Goal: Find contact information: Find contact information

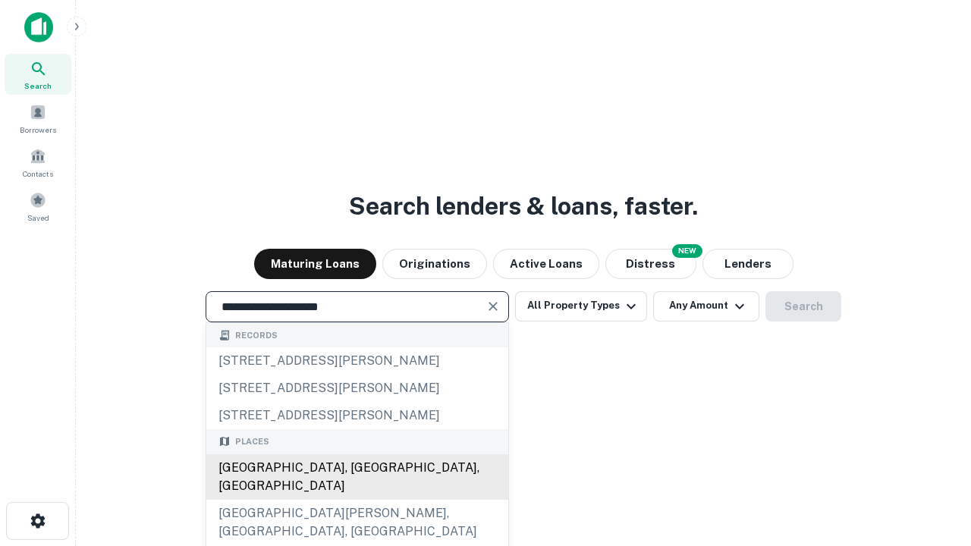
click at [356, 500] on div "Santa Monica, CA, USA" at bounding box center [357, 476] width 302 height 45
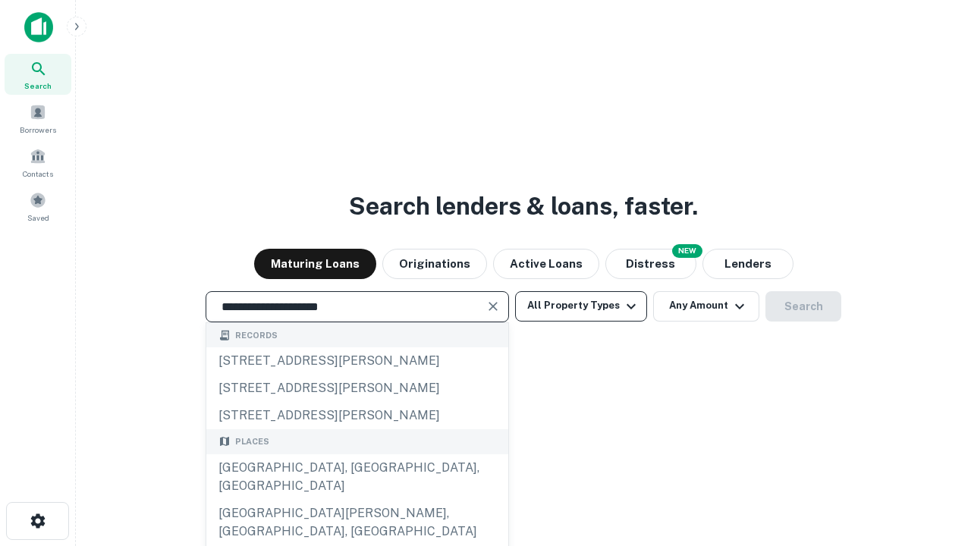
type input "**********"
click at [581, 306] on button "All Property Types" at bounding box center [581, 306] width 132 height 30
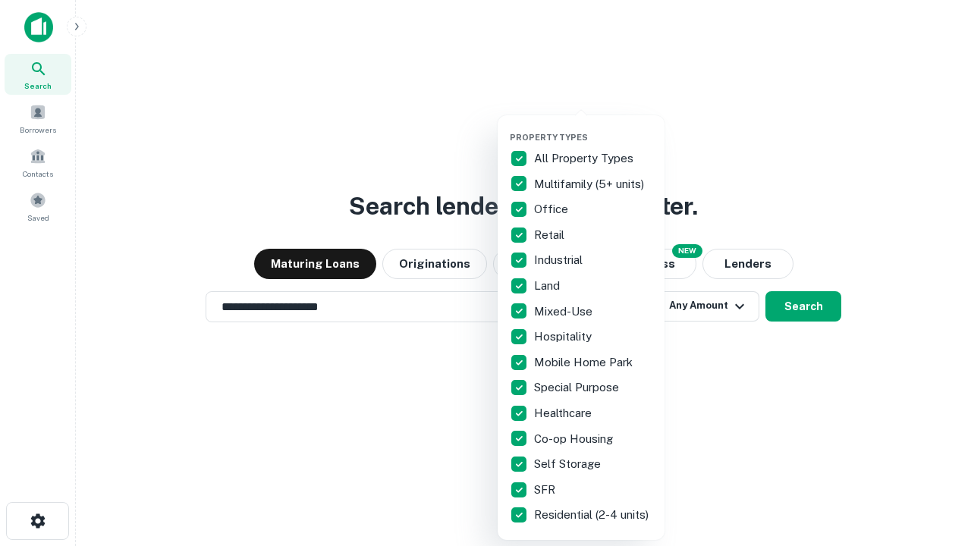
click at [593, 127] on button "button" at bounding box center [593, 127] width 167 height 1
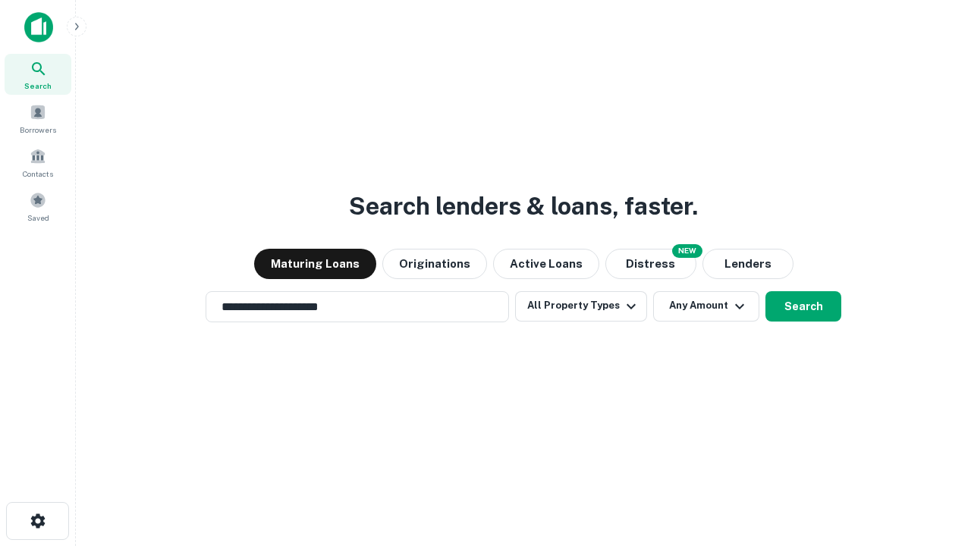
scroll to position [24, 0]
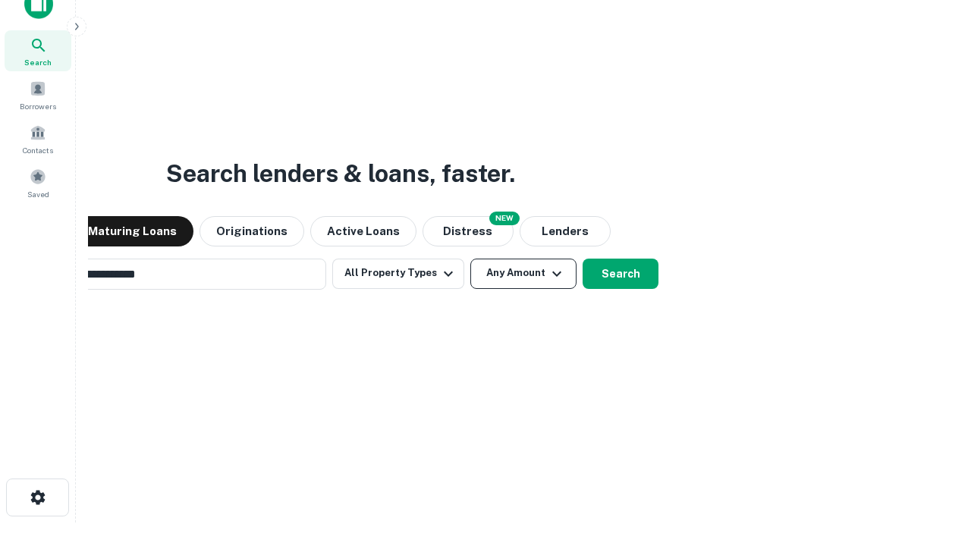
click at [470, 259] on button "Any Amount" at bounding box center [523, 274] width 106 height 30
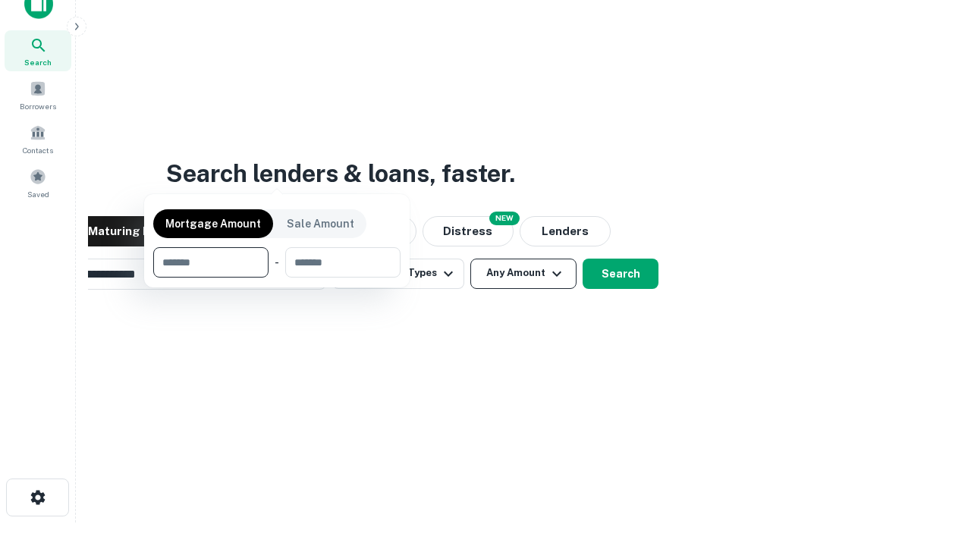
scroll to position [109, 429]
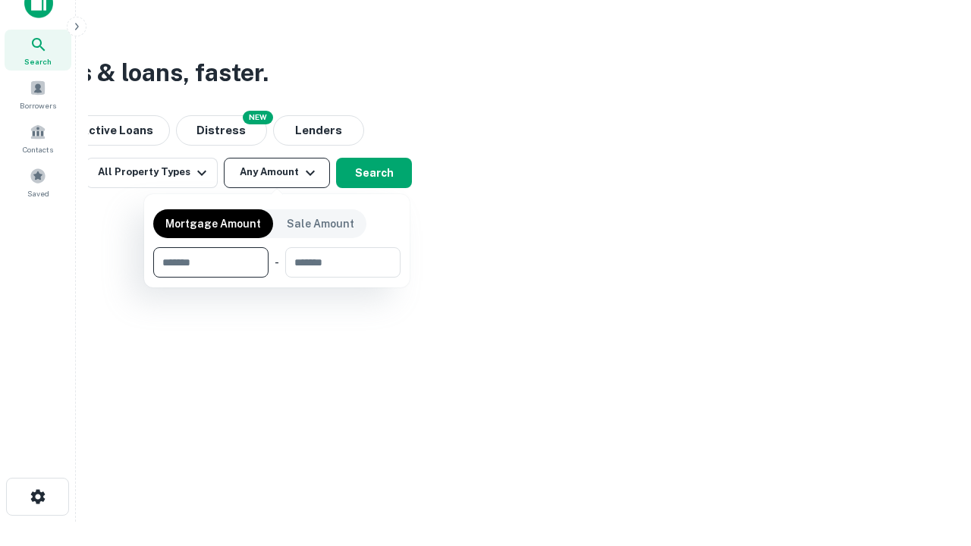
type input "*******"
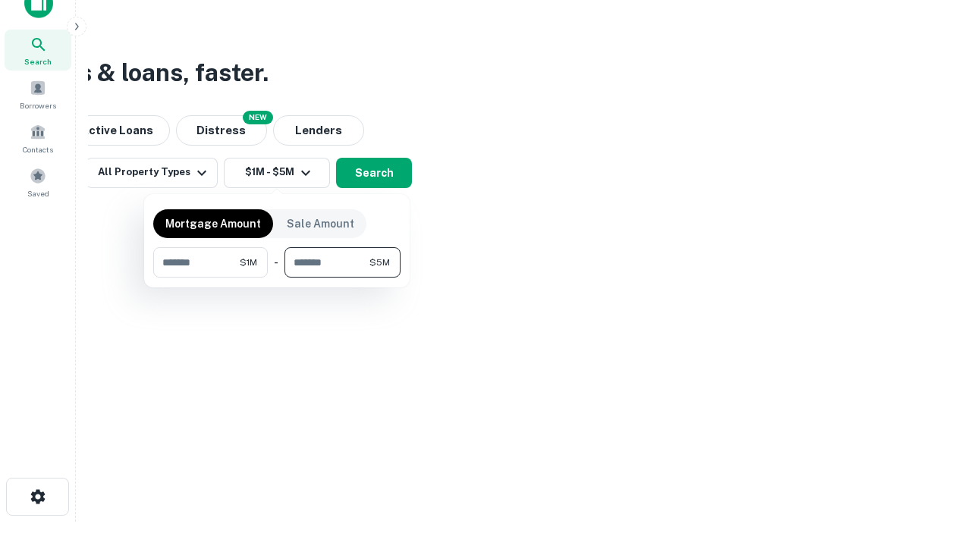
type input "*******"
click at [277, 278] on button "button" at bounding box center [276, 278] width 247 height 1
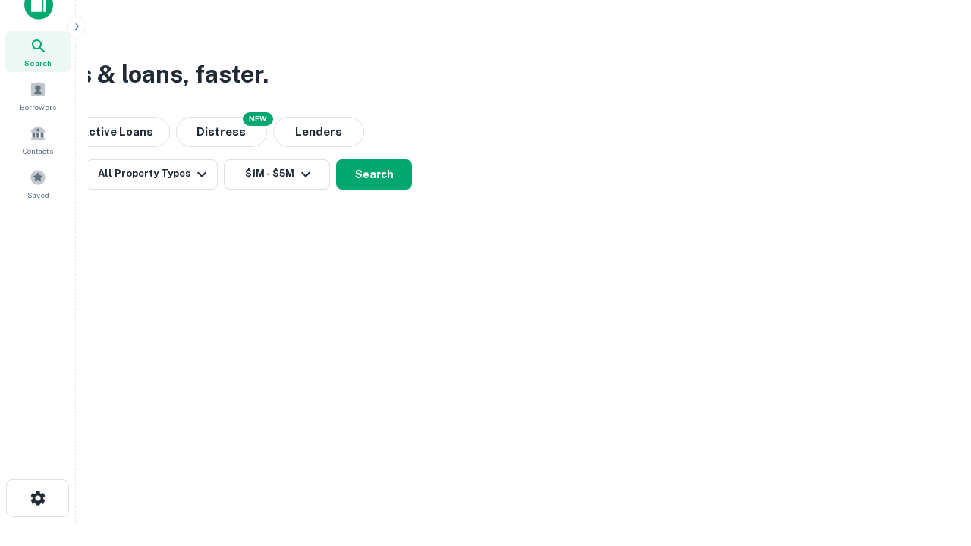
scroll to position [9, 280]
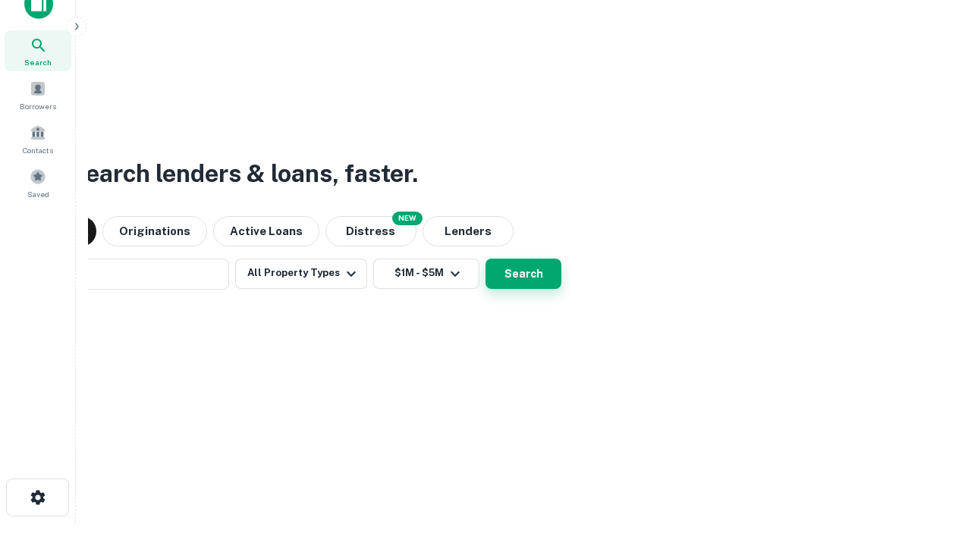
click at [485, 259] on button "Search" at bounding box center [523, 274] width 76 height 30
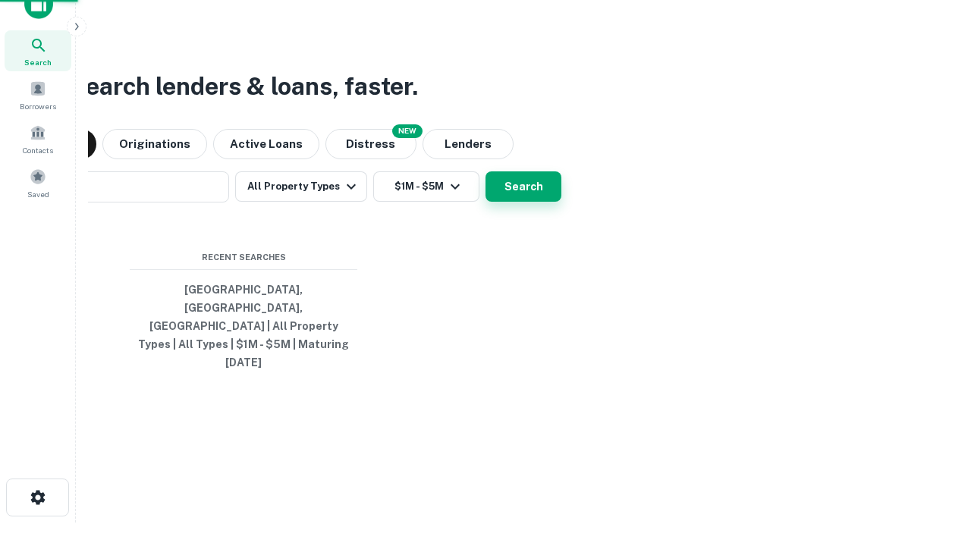
scroll to position [40, 429]
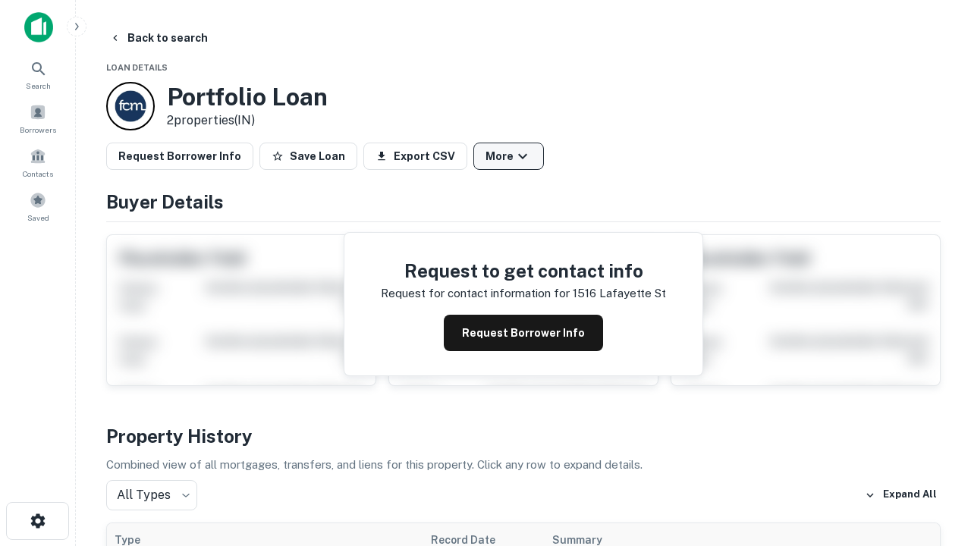
click at [508, 156] on button "More" at bounding box center [508, 156] width 71 height 27
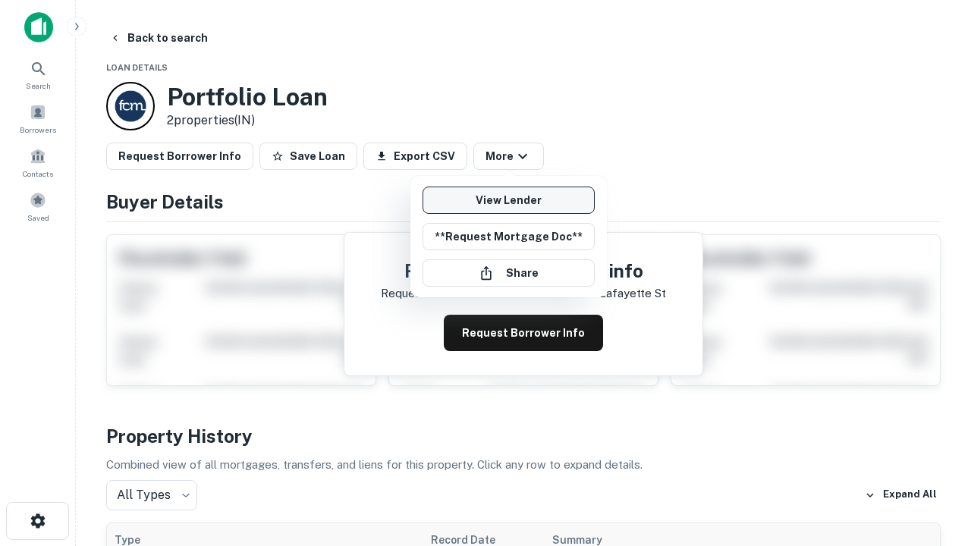
click at [508, 200] on link "View Lender" at bounding box center [508, 200] width 172 height 27
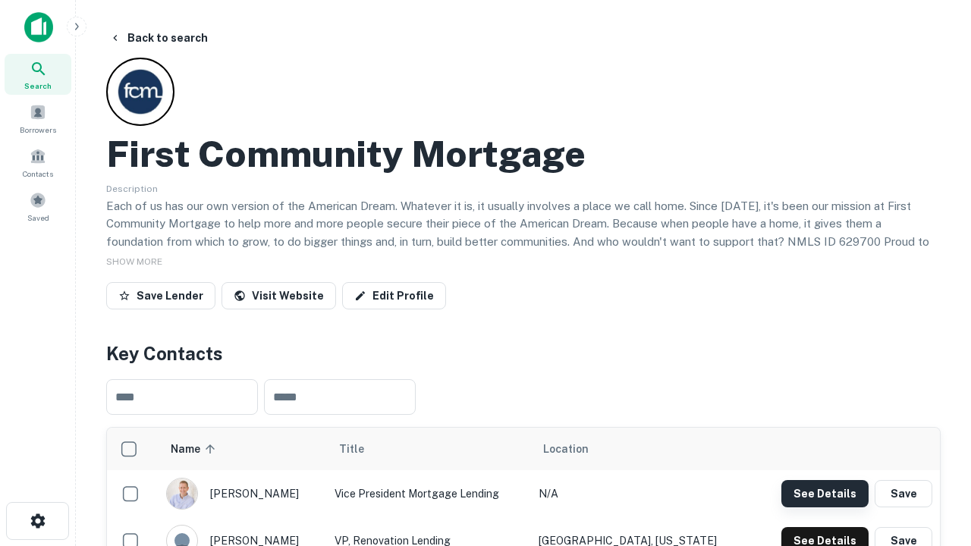
click at [824, 493] on button "See Details" at bounding box center [824, 493] width 87 height 27
click at [37, 521] on icon "button" at bounding box center [38, 521] width 18 height 18
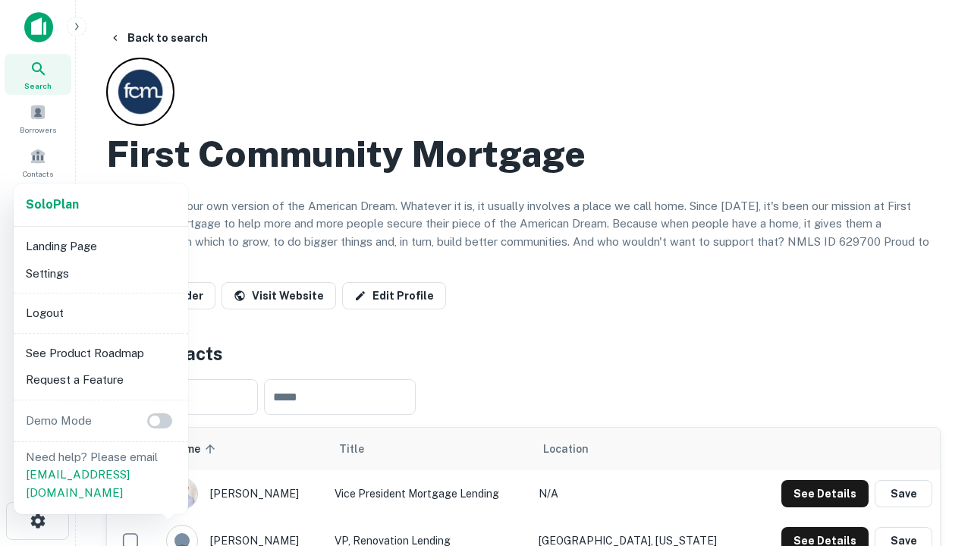
click at [100, 312] on li "Logout" at bounding box center [101, 313] width 162 height 27
